Goal: Task Accomplishment & Management: Manage account settings

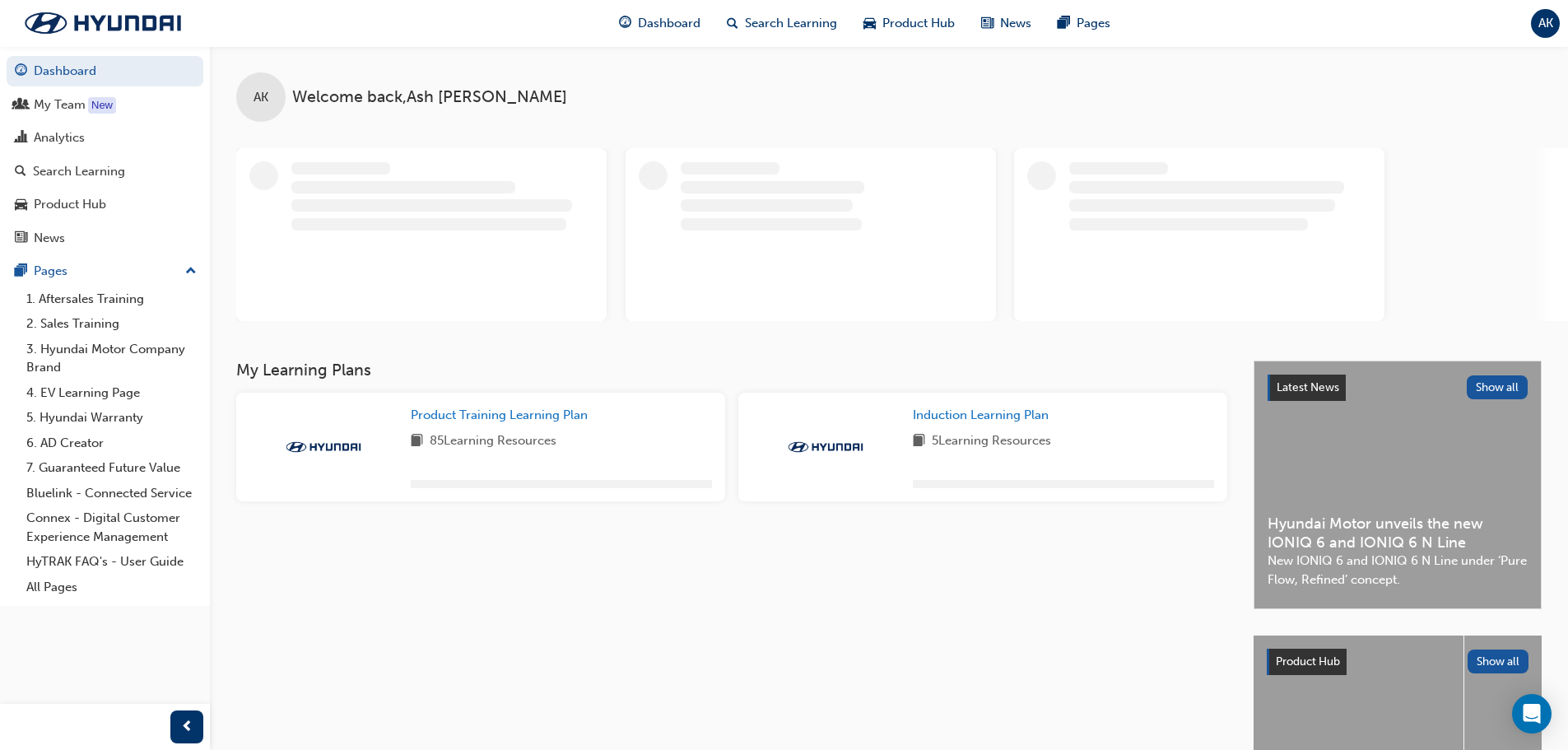
click at [1543, 18] on span "AK" at bounding box center [1546, 23] width 15 height 19
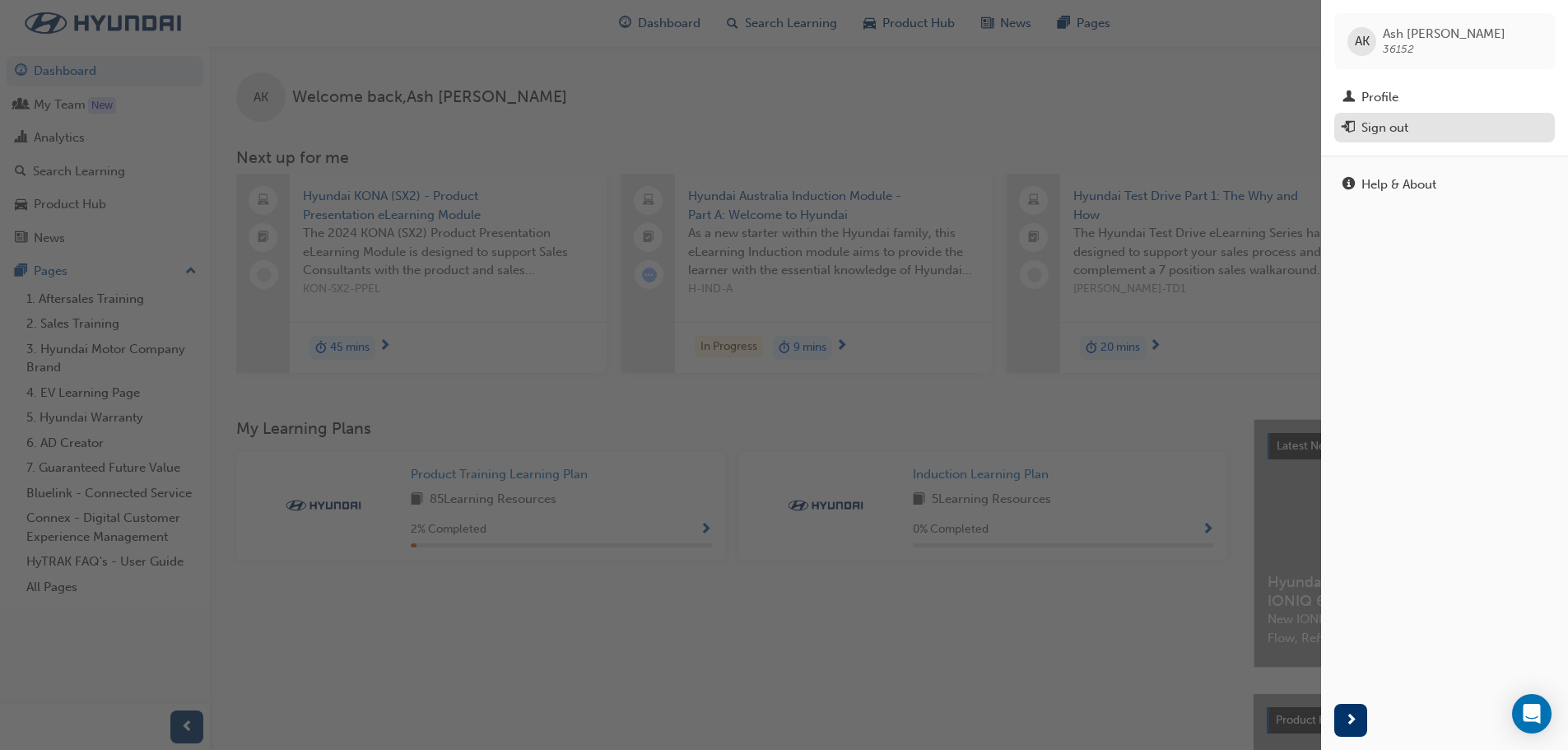
click at [1382, 128] on div "Sign out" at bounding box center [1385, 128] width 47 height 19
